Goal: Task Accomplishment & Management: Manage account settings

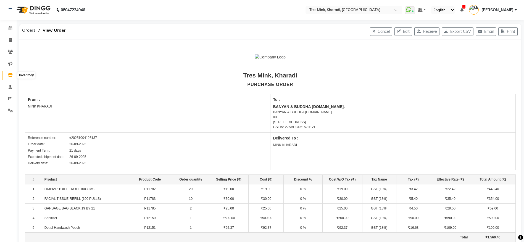
click at [12, 74] on icon at bounding box center [10, 75] width 5 height 4
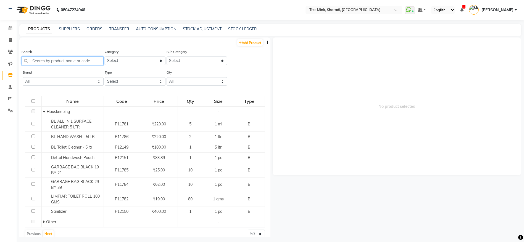
click at [48, 57] on input "text" at bounding box center [63, 61] width 82 height 9
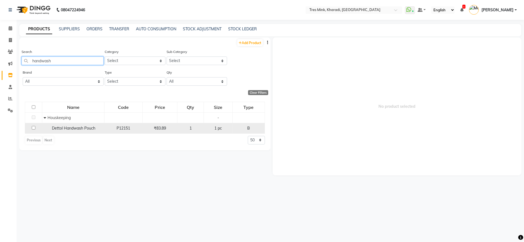
type input "handwash"
click at [62, 127] on span "Dettol Handwash Pouch" at bounding box center [73, 128] width 43 height 5
select select
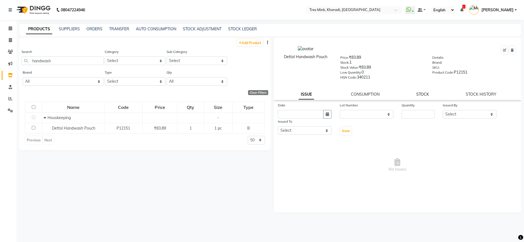
click at [421, 94] on link "STOCK" at bounding box center [422, 94] width 13 height 5
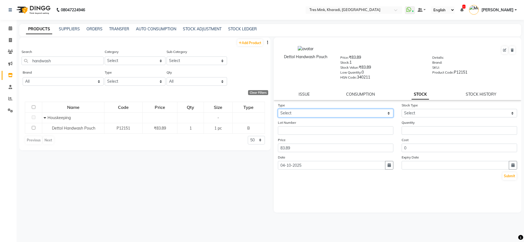
click at [339, 114] on select "Select In Out" at bounding box center [335, 113] width 115 height 9
select select "out"
click at [278, 109] on select "Select In Out" at bounding box center [335, 113] width 115 height 9
select select
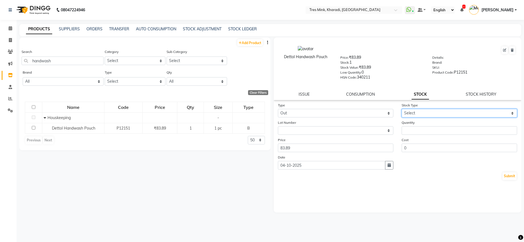
click at [431, 110] on select "Select Internal Use Damaged Expired Adjustment Return Other" at bounding box center [458, 113] width 115 height 9
select select "return"
click at [401, 109] on select "Select Internal Use Damaged Expired Adjustment Return Other" at bounding box center [458, 113] width 115 height 9
click at [410, 125] on label "Quantity" at bounding box center [407, 122] width 13 height 5
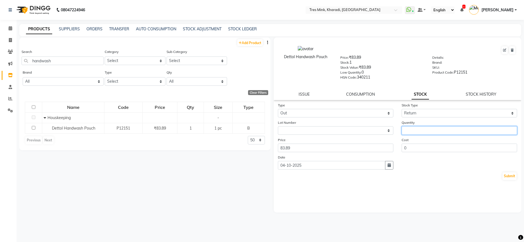
click at [416, 129] on input "number" at bounding box center [458, 130] width 115 height 9
type input "1"
click at [508, 179] on button "Submit" at bounding box center [509, 177] width 14 height 8
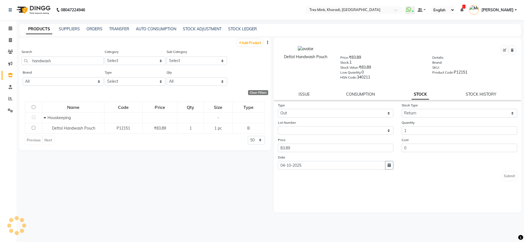
select select
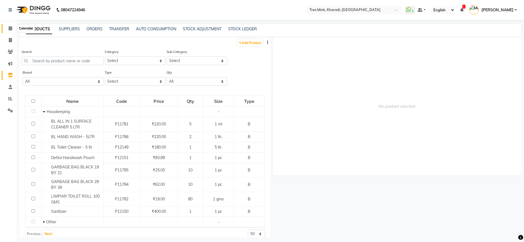
click at [12, 26] on span at bounding box center [11, 28] width 10 height 6
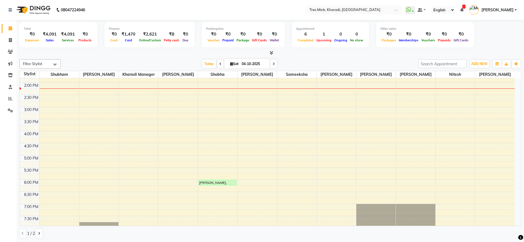
scroll to position [247, 0]
